Goal: Obtain resource: Download file/media

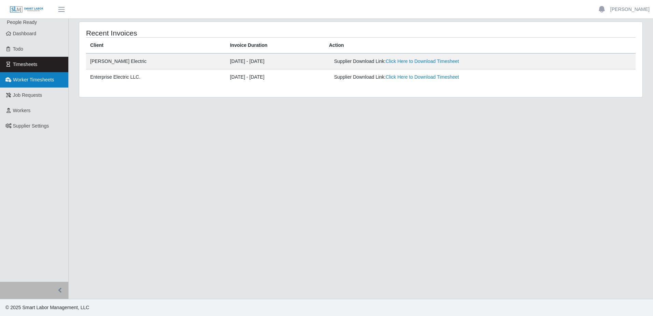
click at [48, 80] on span "Worker Timesheets" at bounding box center [33, 79] width 41 height 5
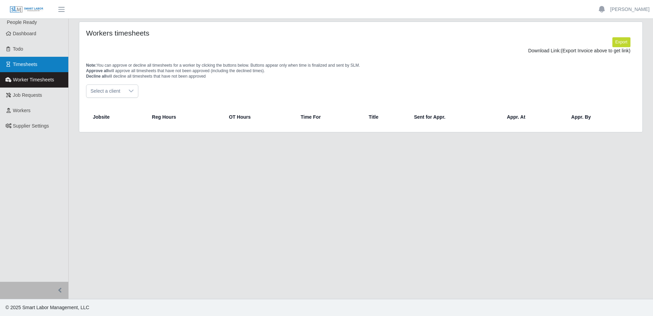
click at [26, 67] on span "Timesheets" at bounding box center [25, 63] width 25 height 5
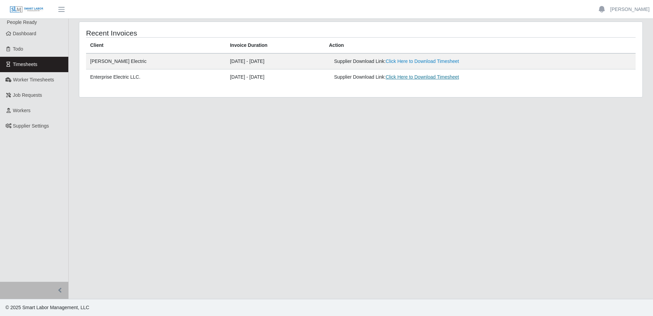
click at [428, 79] on link "Click Here to Download Timesheet" at bounding box center [422, 76] width 73 height 5
